Goal: Task Accomplishment & Management: Manage account settings

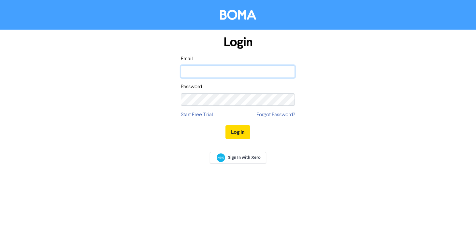
type input "[EMAIL_ADDRESS][DOMAIN_NAME]"
click at [246, 128] on button "Log In" at bounding box center [238, 133] width 25 height 14
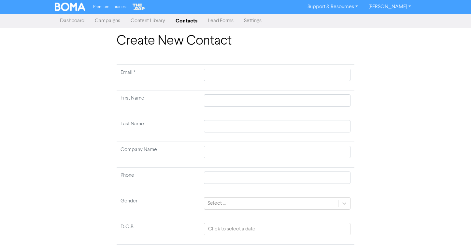
click at [198, 21] on link "Contacts" at bounding box center [187, 20] width 32 height 13
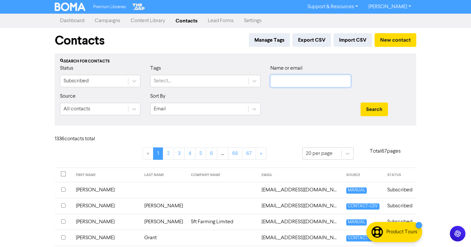
click at [295, 83] on input "text" at bounding box center [311, 81] width 81 height 12
click at [361, 103] on button "Search" at bounding box center [374, 110] width 27 height 14
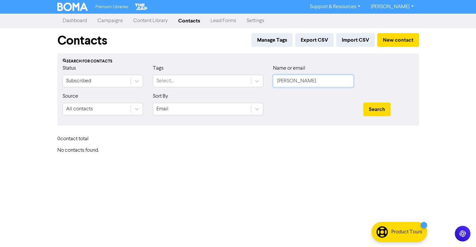
drag, startPoint x: 293, startPoint y: 83, endPoint x: 333, endPoint y: 82, distance: 39.5
click at [333, 82] on input "[PERSON_NAME]" at bounding box center [313, 81] width 81 height 12
drag, startPoint x: 315, startPoint y: 83, endPoint x: 267, endPoint y: 77, distance: 48.3
click at [267, 77] on div "Status Subscribed Tags Select... Name or email [PERSON_NAME]" at bounding box center [238, 79] width 361 height 28
type input "[PERSON_NAME]"
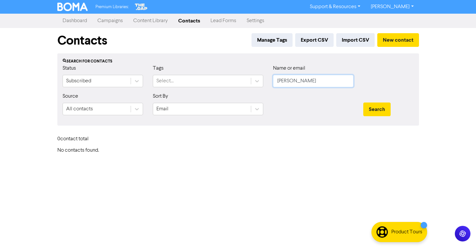
click at [364, 103] on button "Search" at bounding box center [377, 110] width 27 height 14
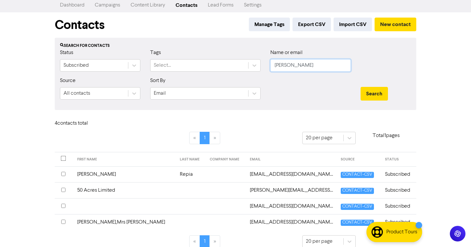
scroll to position [24, 0]
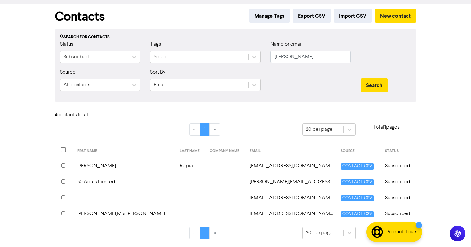
click at [212, 198] on td at bounding box center [226, 198] width 40 height 16
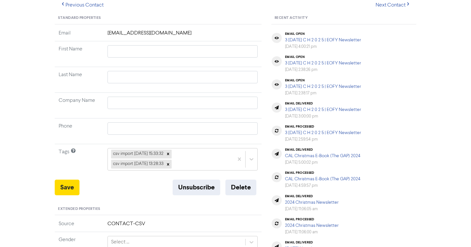
scroll to position [163, 0]
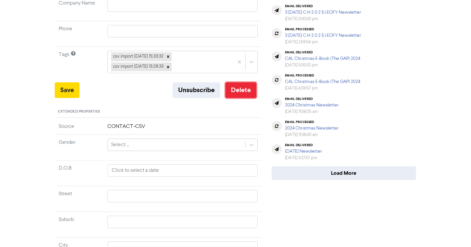
click at [230, 87] on button "Delete" at bounding box center [241, 90] width 31 height 16
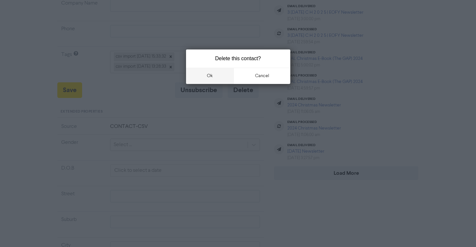
click at [220, 74] on button "ok" at bounding box center [210, 76] width 48 height 16
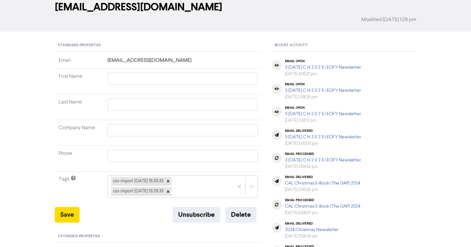
scroll to position [27, 0]
